Goal: Task Accomplishment & Management: Manage account settings

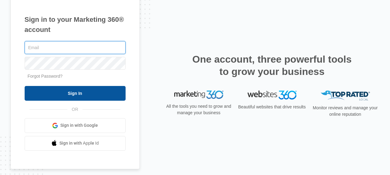
type input "[PERSON_NAME][EMAIL_ADDRESS][DOMAIN_NAME]"
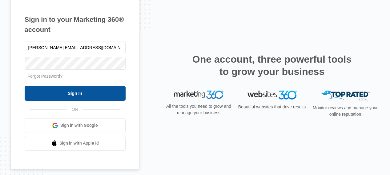
click at [55, 93] on input "Sign In" at bounding box center [75, 93] width 101 height 15
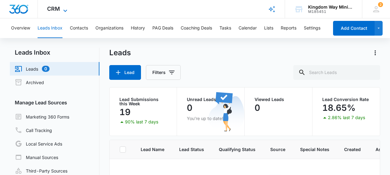
click at [64, 9] on icon at bounding box center [65, 10] width 7 height 7
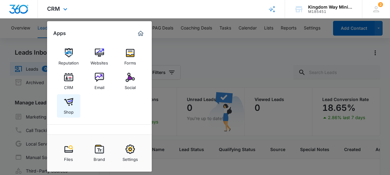
click at [70, 101] on img at bounding box center [68, 102] width 9 height 9
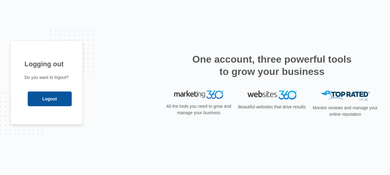
click at [57, 100] on input "Logout" at bounding box center [50, 99] width 44 height 15
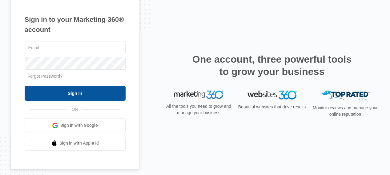
type input "[PERSON_NAME][EMAIL_ADDRESS][DOMAIN_NAME]"
click at [72, 92] on input "Sign In" at bounding box center [75, 93] width 101 height 15
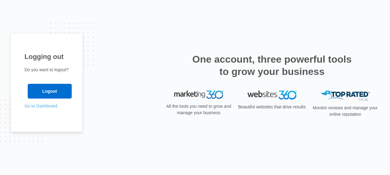
click at [38, 107] on link "Go to Dashboard" at bounding box center [41, 106] width 33 height 5
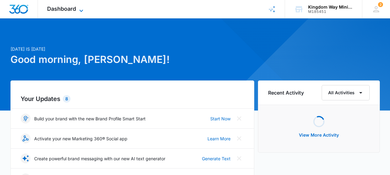
click at [67, 10] on span "Dashboard" at bounding box center [61, 9] width 29 height 6
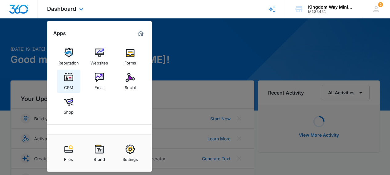
click at [68, 79] on img at bounding box center [68, 77] width 9 height 9
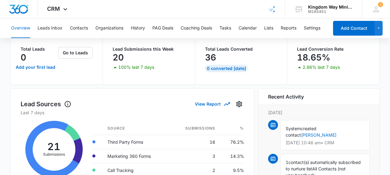
scroll to position [42, 0]
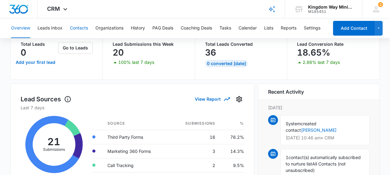
click at [84, 30] on button "Contacts" at bounding box center [79, 28] width 18 height 20
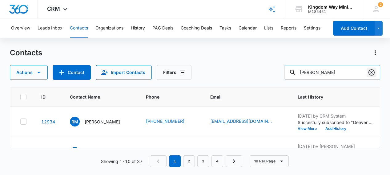
click at [372, 71] on icon "Clear" at bounding box center [371, 72] width 7 height 7
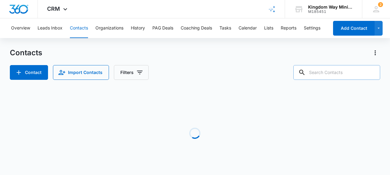
paste input "arnold@teloscreative.com"
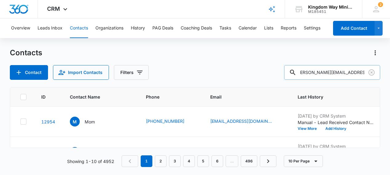
type input "arnold@teloscreative.com"
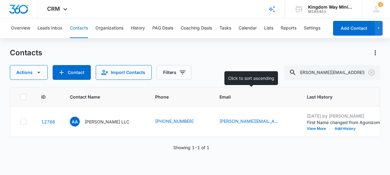
scroll to position [0, 0]
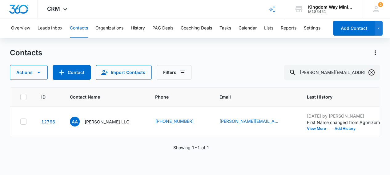
click at [372, 73] on icon "Clear" at bounding box center [372, 73] width 6 height 6
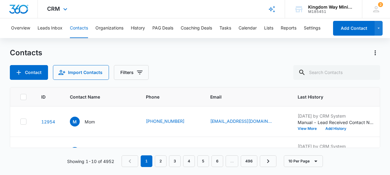
click at [51, 12] on div "CRM Apps Reputation Websites Forms CRM Email Social Shop Payments POS Content A…" at bounding box center [58, 9] width 40 height 18
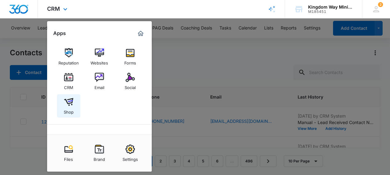
click at [68, 106] on img at bounding box center [68, 102] width 9 height 9
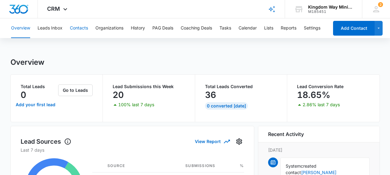
click at [75, 26] on button "Contacts" at bounding box center [79, 28] width 18 height 20
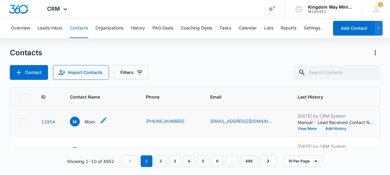
click at [101, 122] on icon "Contact Name - Mom ️ - Select to Edit Field" at bounding box center [104, 121] width 6 height 6
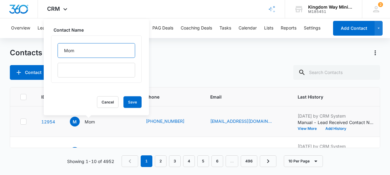
drag, startPoint x: 78, startPoint y: 50, endPoint x: 60, endPoint y: 51, distance: 17.9
click at [58, 50] on input "Mom" at bounding box center [97, 50] width 78 height 15
type input "[PERSON_NAME]"
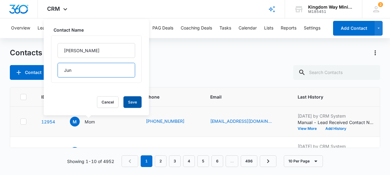
type input "Jun"
click at [123, 101] on button "Save" at bounding box center [132, 103] width 18 height 12
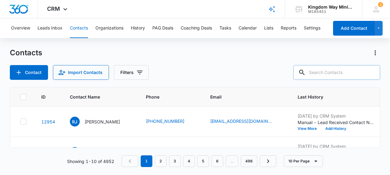
click at [335, 74] on input "text" at bounding box center [336, 72] width 87 height 15
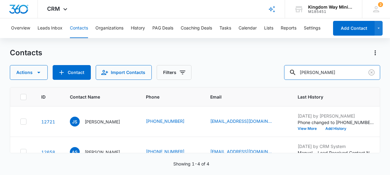
drag, startPoint x: 344, startPoint y: 74, endPoint x: 283, endPoint y: 67, distance: 60.7
click at [283, 68] on div "Actions Contact Import Contacts Filters jordan s" at bounding box center [195, 72] width 371 height 15
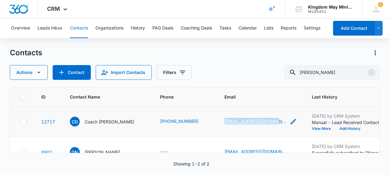
copy link "[EMAIL_ADDRESS][DOMAIN_NAME]"
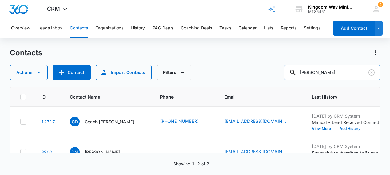
drag, startPoint x: 339, startPoint y: 71, endPoint x: 303, endPoint y: 71, distance: 36.0
click at [303, 71] on input "[PERSON_NAME]" at bounding box center [332, 72] width 96 height 15
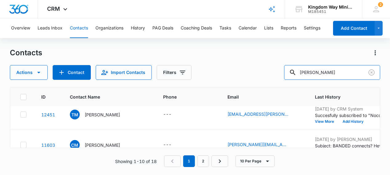
scroll to position [38, 0]
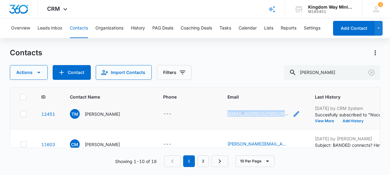
copy link "[EMAIL_ADDRESS][PERSON_NAME][DOMAIN_NAME]"
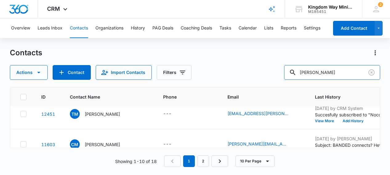
drag, startPoint x: 335, startPoint y: 72, endPoint x: 296, endPoint y: 72, distance: 38.5
click at [296, 71] on div "Actions Contact Import Contacts Filters [PERSON_NAME]" at bounding box center [195, 72] width 371 height 15
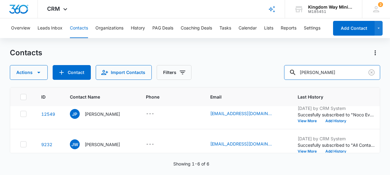
scroll to position [0, 0]
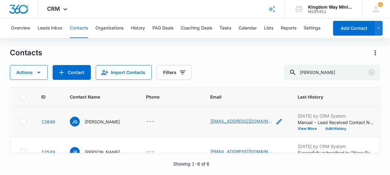
copy link "[EMAIL_ADDRESS][DOMAIN_NAME]"
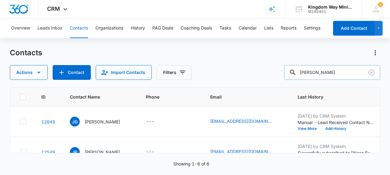
drag, startPoint x: 336, startPoint y: 72, endPoint x: 311, endPoint y: 72, distance: 24.9
click at [311, 72] on div "[PERSON_NAME]" at bounding box center [332, 72] width 96 height 15
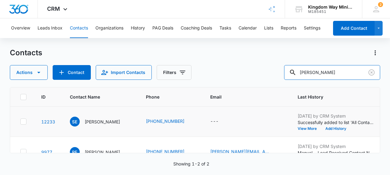
scroll to position [14, 0]
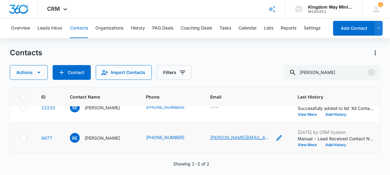
click at [240, 137] on link "[PERSON_NAME][EMAIL_ADDRESS][DOMAIN_NAME]" at bounding box center [241, 138] width 62 height 6
copy link "[PERSON_NAME][EMAIL_ADDRESS][DOMAIN_NAME]"
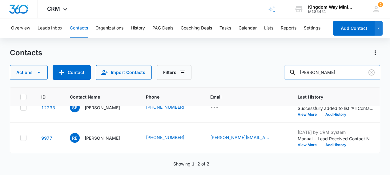
drag, startPoint x: 334, startPoint y: 72, endPoint x: 302, endPoint y: 72, distance: 32.0
click at [302, 72] on input "[PERSON_NAME]" at bounding box center [332, 72] width 96 height 15
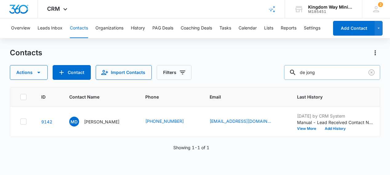
scroll to position [0, 0]
type input "d"
type input "karmin"
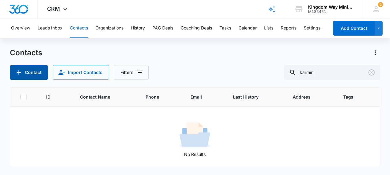
click at [32, 74] on button "Contact" at bounding box center [29, 72] width 38 height 15
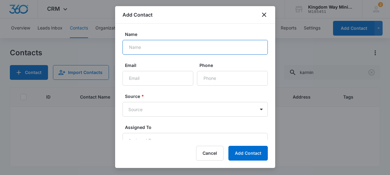
click at [154, 43] on input "Name" at bounding box center [195, 47] width 145 height 15
type input "L"
type input "[PERSON_NAME]"
paste input "karmindejong"
type input "karmindejong"
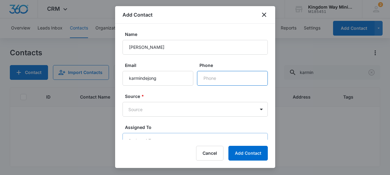
paste input "[PHONE_NUMBER]"
type input "[PHONE_NUMBER]"
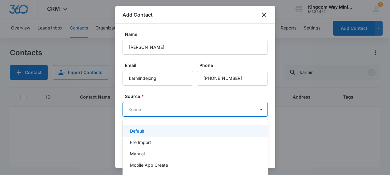
click at [230, 108] on body "CRM Apps Reputation Websites Forms CRM Email Social Shop Payments POS Content A…" at bounding box center [195, 87] width 390 height 175
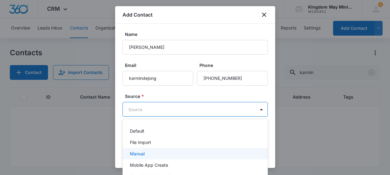
scroll to position [29, 0]
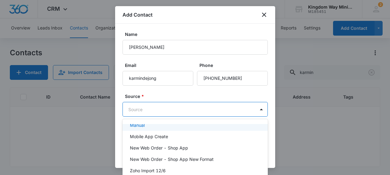
click at [192, 130] on div "Manual" at bounding box center [195, 125] width 145 height 11
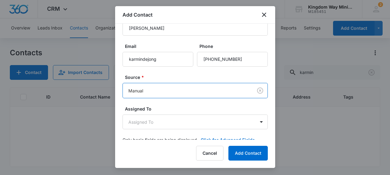
scroll to position [30, 0]
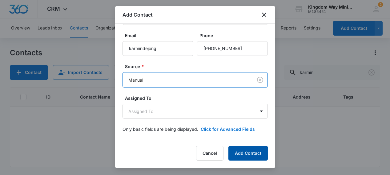
click at [252, 155] on button "Add Contact" at bounding box center [247, 153] width 39 height 15
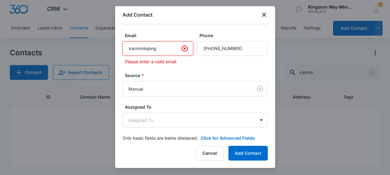
click at [159, 49] on input "karmindejong" at bounding box center [158, 48] width 71 height 15
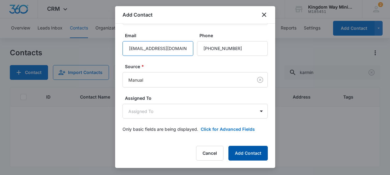
type input "[EMAIL_ADDRESS][DOMAIN_NAME]"
click at [257, 151] on button "Add Contact" at bounding box center [247, 153] width 39 height 15
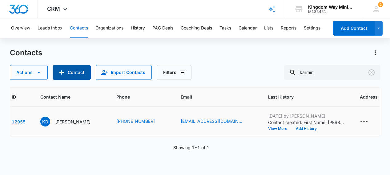
scroll to position [0, 63]
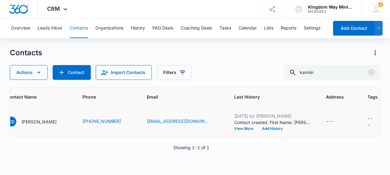
click at [368, 118] on div "---" at bounding box center [372, 121] width 8 height 13
click at [306, 116] on div at bounding box center [306, 115] width 10 height 8
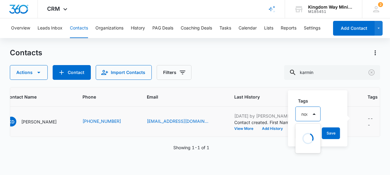
type input "noco"
click at [311, 146] on p "NoCo Events" at bounding box center [310, 150] width 14 height 13
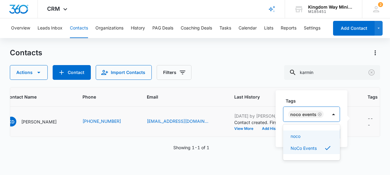
click at [341, 124] on div "Tags option NoCo Events, selected. noco, 1 of 2. Use Up and Down to choose opti…" at bounding box center [312, 119] width 72 height 57
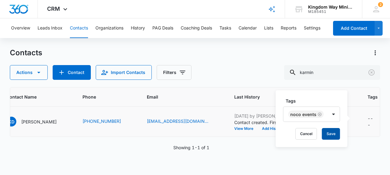
click at [333, 135] on button "Save" at bounding box center [331, 134] width 18 height 12
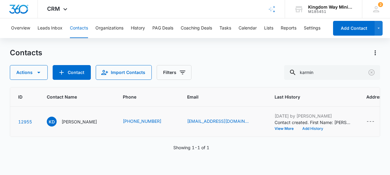
scroll to position [0, 0]
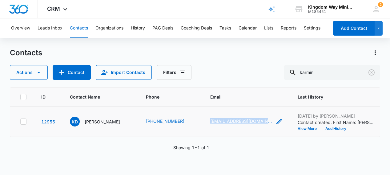
copy link "[EMAIL_ADDRESS][DOMAIN_NAME]"
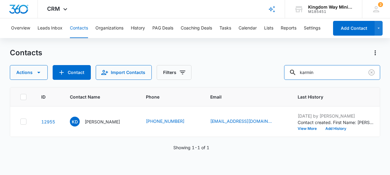
drag, startPoint x: 332, startPoint y: 73, endPoint x: 291, endPoint y: 72, distance: 40.6
click at [291, 72] on div "Actions Contact Import Contacts Filters karmin" at bounding box center [195, 72] width 371 height 15
type input "b"
type input "u"
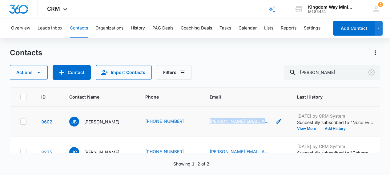
copy link "[PERSON_NAME][EMAIL_ADDRESS][PERSON_NAME][DOMAIN_NAME]"
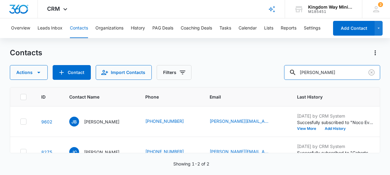
drag, startPoint x: 332, startPoint y: 73, endPoint x: 278, endPoint y: 70, distance: 54.6
click at [278, 70] on div "Actions Contact Import Contacts Filters [PERSON_NAME]" at bounding box center [195, 72] width 371 height 15
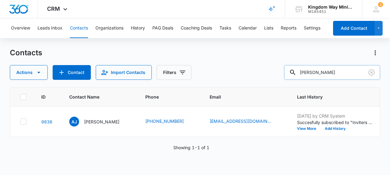
drag, startPoint x: 337, startPoint y: 75, endPoint x: 306, endPoint y: 75, distance: 31.4
click at [306, 75] on div "[PERSON_NAME]" at bounding box center [332, 72] width 96 height 15
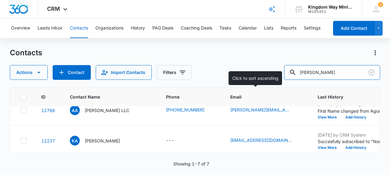
scroll to position [10, 0]
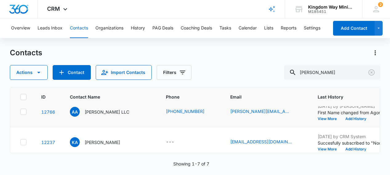
click at [23, 112] on icon at bounding box center [24, 112] width 4 height 3
click at [20, 112] on input "checkbox" at bounding box center [20, 112] width 0 height 0
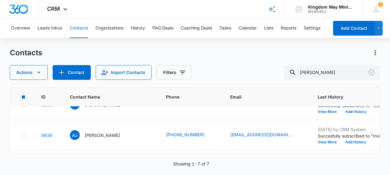
scroll to position [48, 0]
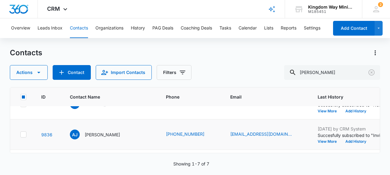
click at [23, 133] on icon at bounding box center [24, 135] width 6 height 6
click at [20, 135] on input "checkbox" at bounding box center [20, 135] width 0 height 0
click at [40, 72] on icon "button" at bounding box center [38, 72] width 7 height 7
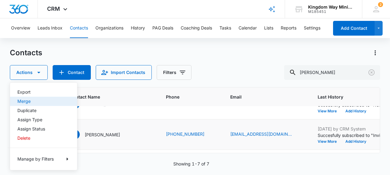
click at [39, 101] on div "Merge" at bounding box center [40, 101] width 45 height 4
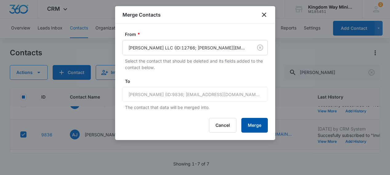
click at [254, 125] on button "Merge" at bounding box center [254, 125] width 26 height 15
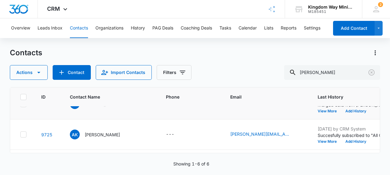
scroll to position [18, 0]
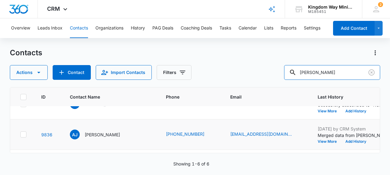
drag, startPoint x: 331, startPoint y: 76, endPoint x: 298, endPoint y: 76, distance: 33.2
click at [298, 76] on div "Actions Contact Import Contacts Filters [PERSON_NAME]" at bounding box center [195, 72] width 371 height 15
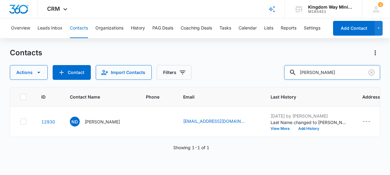
scroll to position [0, 0]
drag, startPoint x: 334, startPoint y: 74, endPoint x: 306, endPoint y: 74, distance: 27.7
click at [306, 74] on div "[PERSON_NAME]" at bounding box center [332, 72] width 96 height 15
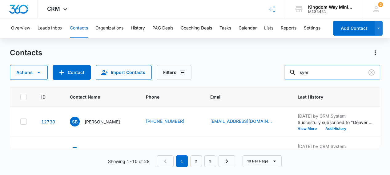
click at [318, 73] on input "syer" at bounding box center [332, 72] width 96 height 15
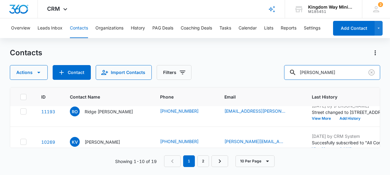
scroll to position [231, 0]
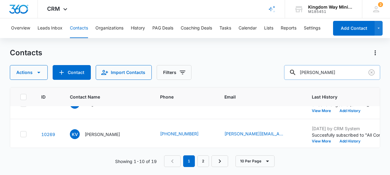
click at [316, 71] on input "[PERSON_NAME]" at bounding box center [332, 72] width 96 height 15
type input "[PERSON_NAME]"
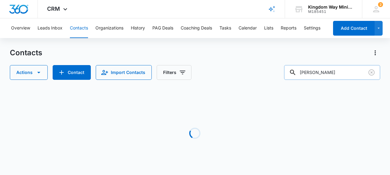
scroll to position [0, 0]
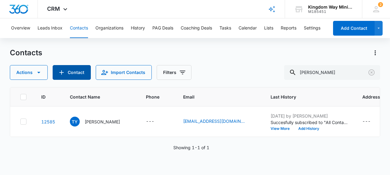
click at [60, 74] on icon "Add Contact" at bounding box center [61, 72] width 7 height 7
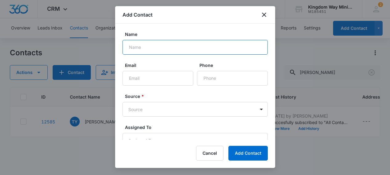
click at [144, 46] on input "Name" at bounding box center [195, 47] width 145 height 15
click at [157, 49] on input "[PERSON_NAME]" at bounding box center [195, 47] width 145 height 15
type input "[PERSON_NAME]"
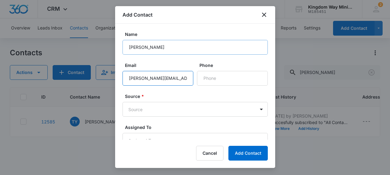
type input "[PERSON_NAME][EMAIL_ADDRESS][DOMAIN_NAME]"
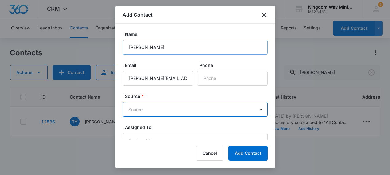
type input "m"
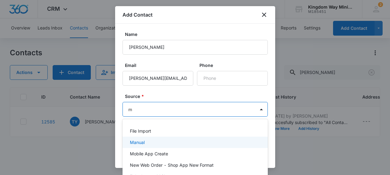
click at [142, 142] on p "Manual" at bounding box center [137, 142] width 15 height 6
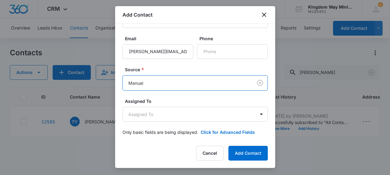
scroll to position [30, 0]
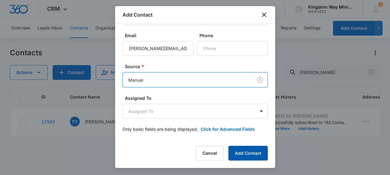
click at [250, 152] on button "Add Contact" at bounding box center [247, 153] width 39 height 15
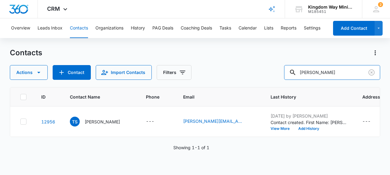
drag, startPoint x: 348, startPoint y: 73, endPoint x: 286, endPoint y: 73, distance: 61.9
click at [286, 73] on div "Actions Contact Import Contacts Filters [PERSON_NAME]" at bounding box center [195, 72] width 371 height 15
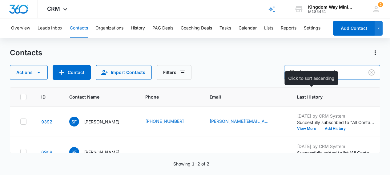
scroll to position [14, 0]
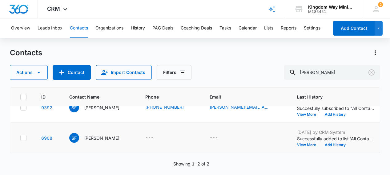
click at [24, 139] on icon at bounding box center [24, 138] width 6 height 6
click at [20, 139] on input "checkbox" at bounding box center [20, 138] width 0 height 0
click at [39, 79] on button "Actions" at bounding box center [29, 72] width 38 height 15
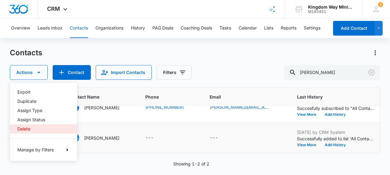
click at [26, 130] on div "Delete" at bounding box center [40, 129] width 45 height 4
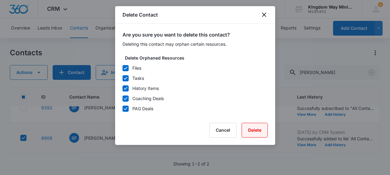
click at [258, 131] on button "Delete" at bounding box center [255, 130] width 26 height 15
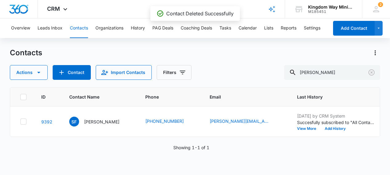
scroll to position [0, 0]
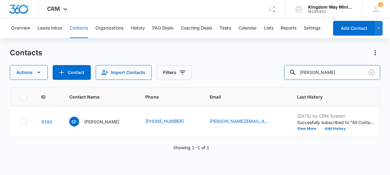
drag, startPoint x: 344, startPoint y: 74, endPoint x: 299, endPoint y: 72, distance: 45.0
click at [299, 72] on div "Actions Contact Import Contacts Filters [PERSON_NAME]" at bounding box center [195, 72] width 371 height 15
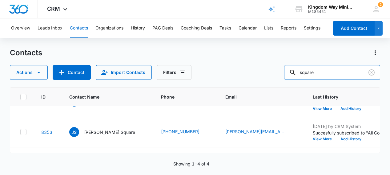
scroll to position [22, 0]
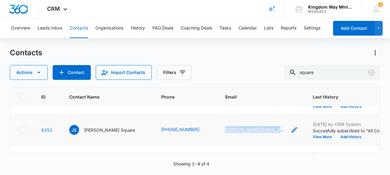
copy link "[PERSON_NAME][EMAIL_ADDRESS][DOMAIN_NAME]"
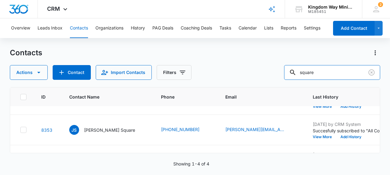
drag, startPoint x: 333, startPoint y: 73, endPoint x: 298, endPoint y: 73, distance: 35.7
click at [298, 73] on div "Actions Contact Import Contacts Filters square" at bounding box center [195, 72] width 371 height 15
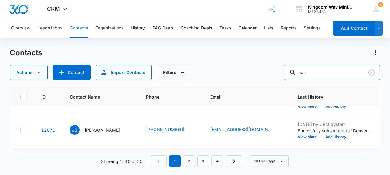
scroll to position [0, 0]
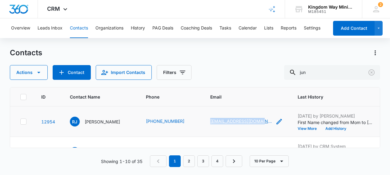
copy link "[EMAIL_ADDRESS][DOMAIN_NAME]"
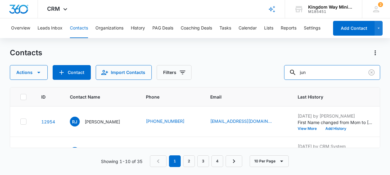
drag, startPoint x: 324, startPoint y: 73, endPoint x: 288, endPoint y: 73, distance: 35.7
click at [288, 73] on div "Actions Contact Import Contacts Filters jun" at bounding box center [195, 72] width 371 height 15
type input "[PERSON_NAME]"
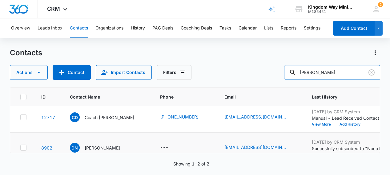
scroll to position [6, 0]
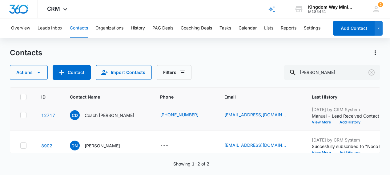
click at [24, 116] on icon at bounding box center [24, 116] width 6 height 6
click at [20, 116] on input "checkbox" at bounding box center [20, 115] width 0 height 0
click at [23, 147] on icon at bounding box center [24, 146] width 6 height 6
click at [20, 146] on input "checkbox" at bounding box center [20, 146] width 0 height 0
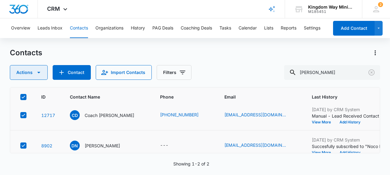
click at [31, 71] on button "Actions" at bounding box center [29, 72] width 38 height 15
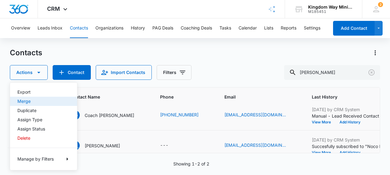
click at [31, 103] on div "Merge" at bounding box center [40, 101] width 45 height 4
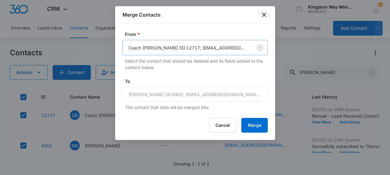
click at [240, 50] on div at bounding box center [186, 48] width 116 height 8
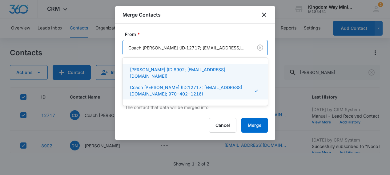
click at [224, 72] on p "[PERSON_NAME] (ID:8902; [EMAIL_ADDRESS][DOMAIN_NAME])" at bounding box center [194, 72] width 129 height 13
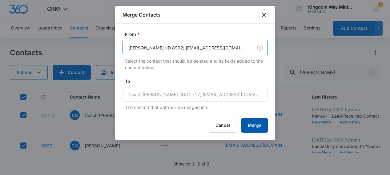
click at [254, 124] on button "Merge" at bounding box center [254, 125] width 26 height 15
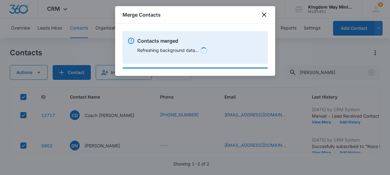
scroll to position [0, 0]
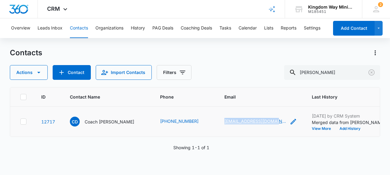
copy link "[EMAIL_ADDRESS][DOMAIN_NAME]"
click at [56, 10] on span "CRM" at bounding box center [53, 9] width 13 height 6
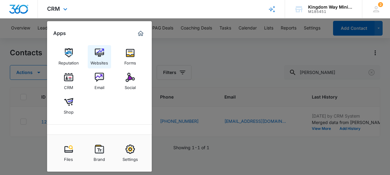
click at [100, 55] on img at bounding box center [99, 52] width 9 height 9
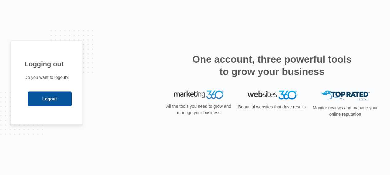
click at [39, 101] on input "Logout" at bounding box center [50, 99] width 44 height 15
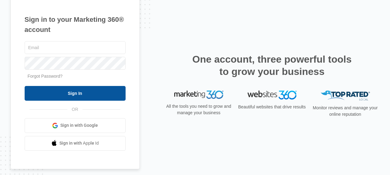
type input "jana@kingdomwayministries.net"
click at [70, 91] on input "Sign In" at bounding box center [75, 93] width 101 height 15
